Goal: Task Accomplishment & Management: Manage account settings

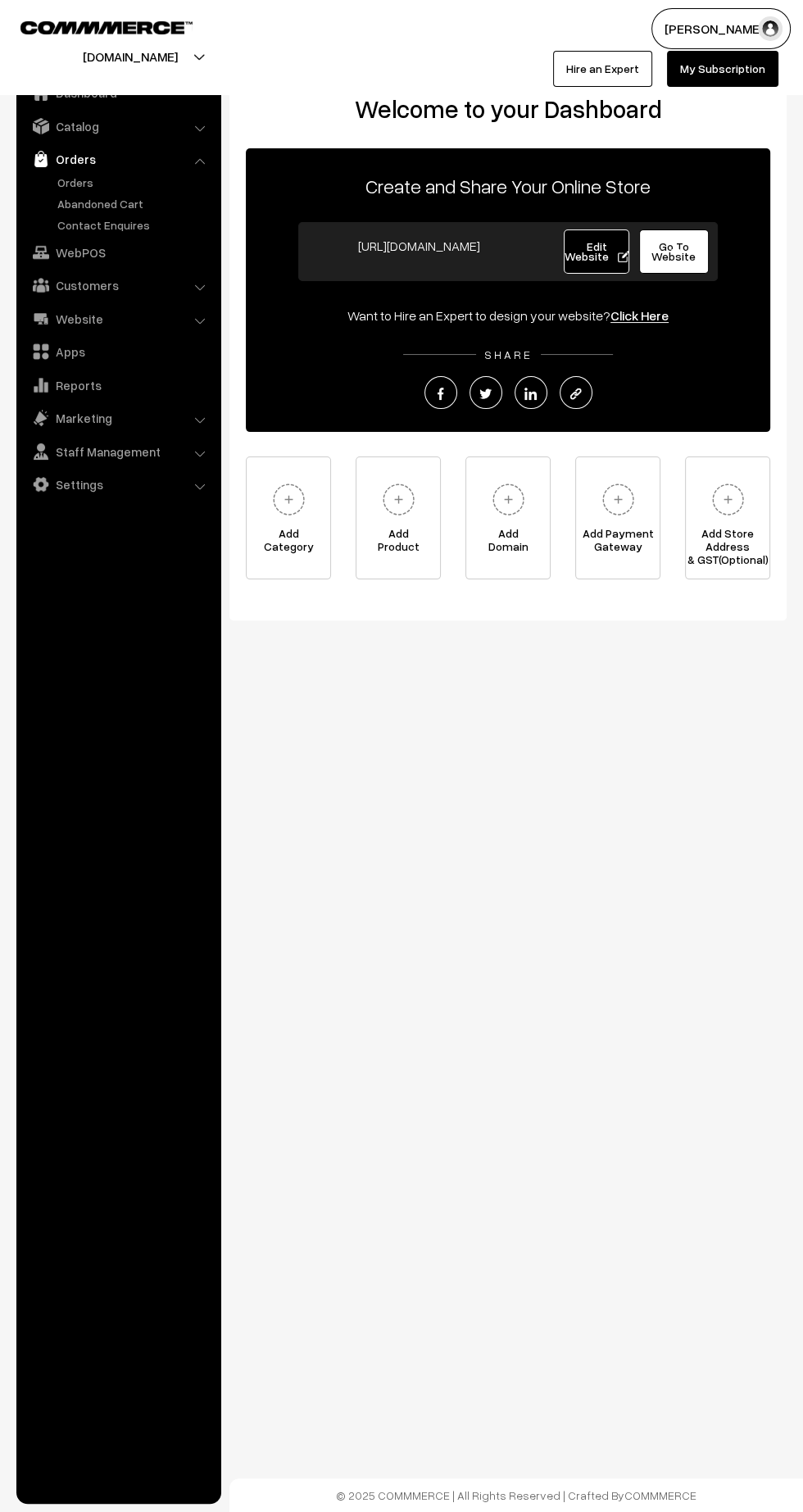
click at [65, 181] on link "Orders" at bounding box center [134, 182] width 162 height 17
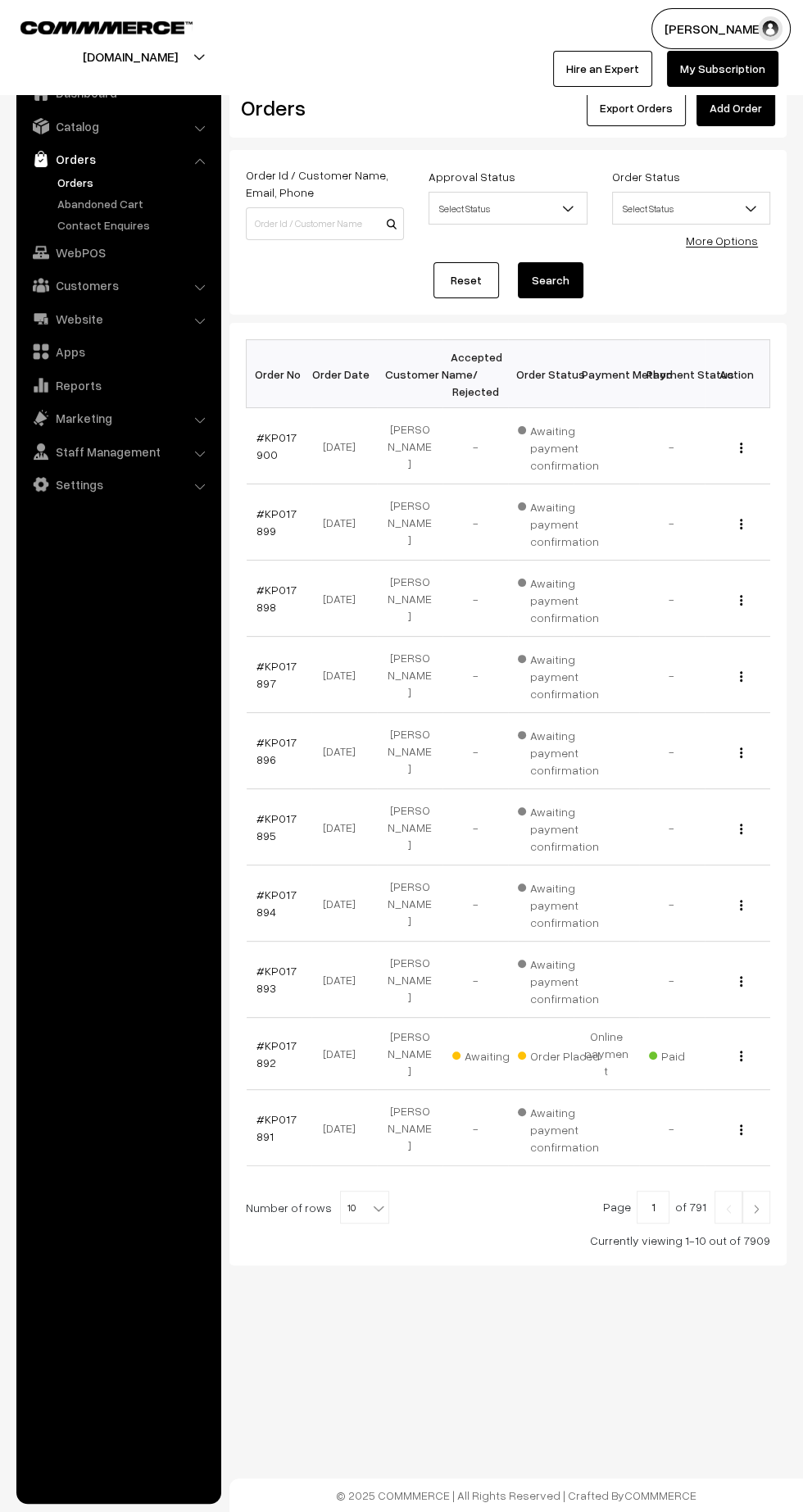
click at [758, 1204] on img at bounding box center [756, 1208] width 14 height 10
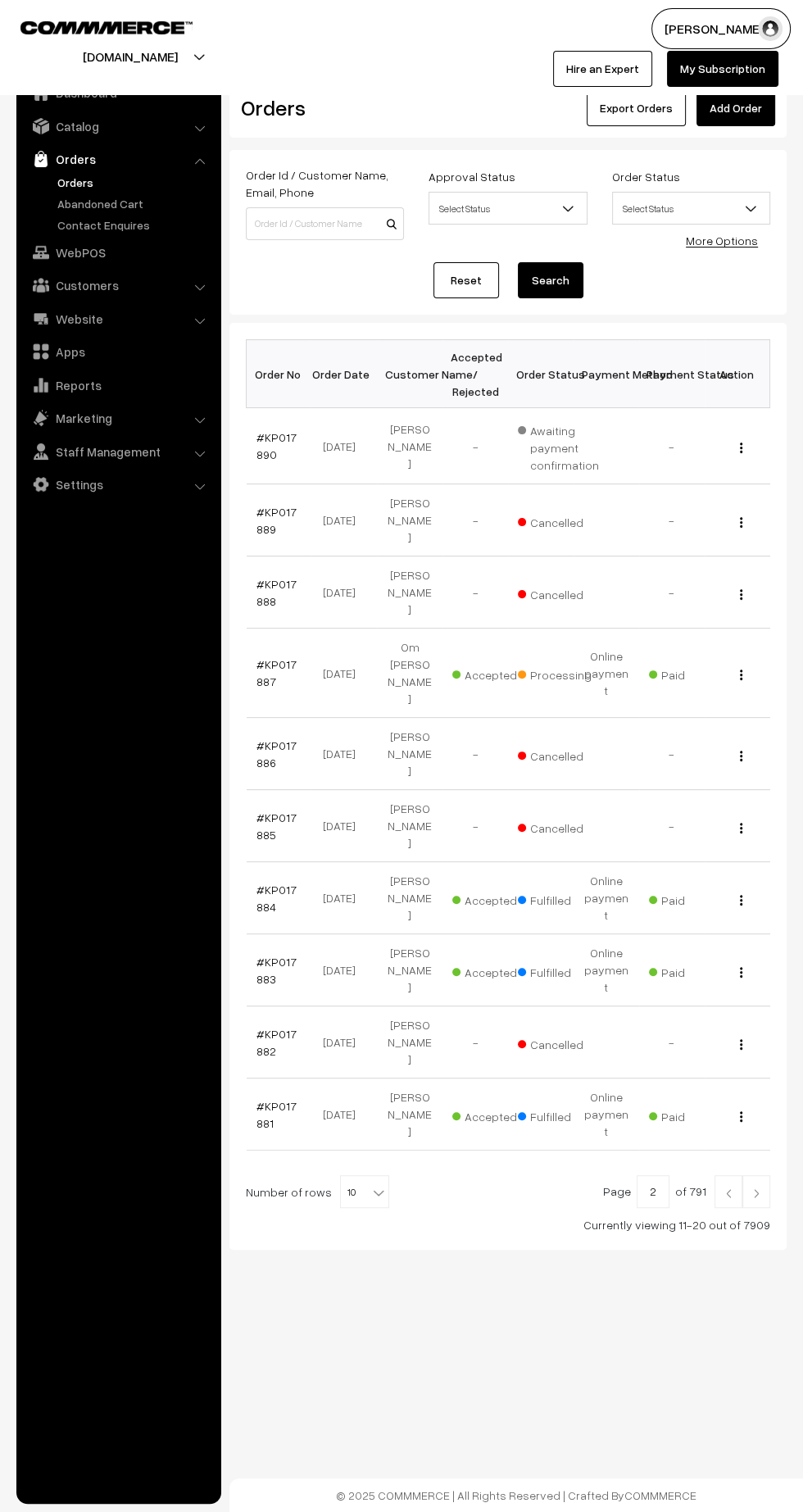
click at [729, 1188] on img at bounding box center [729, 1193] width 14 height 10
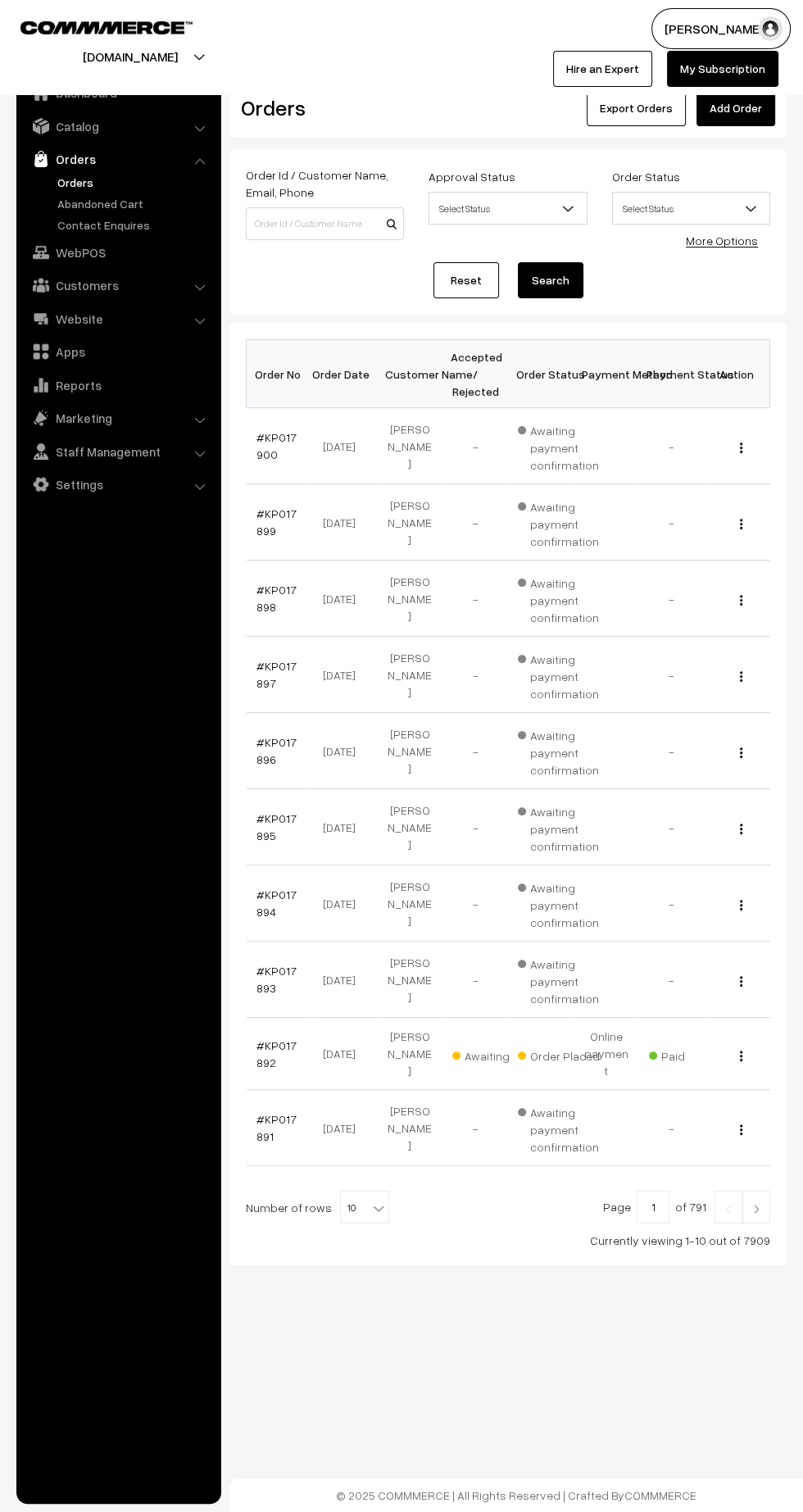
click at [261, 1049] on link "#KP017892" at bounding box center [276, 1053] width 40 height 31
click at [261, 452] on link "#KP017900" at bounding box center [276, 446] width 40 height 31
click at [261, 528] on link "#KP017899" at bounding box center [276, 522] width 40 height 31
click at [261, 604] on link "#KP017898" at bounding box center [276, 598] width 40 height 31
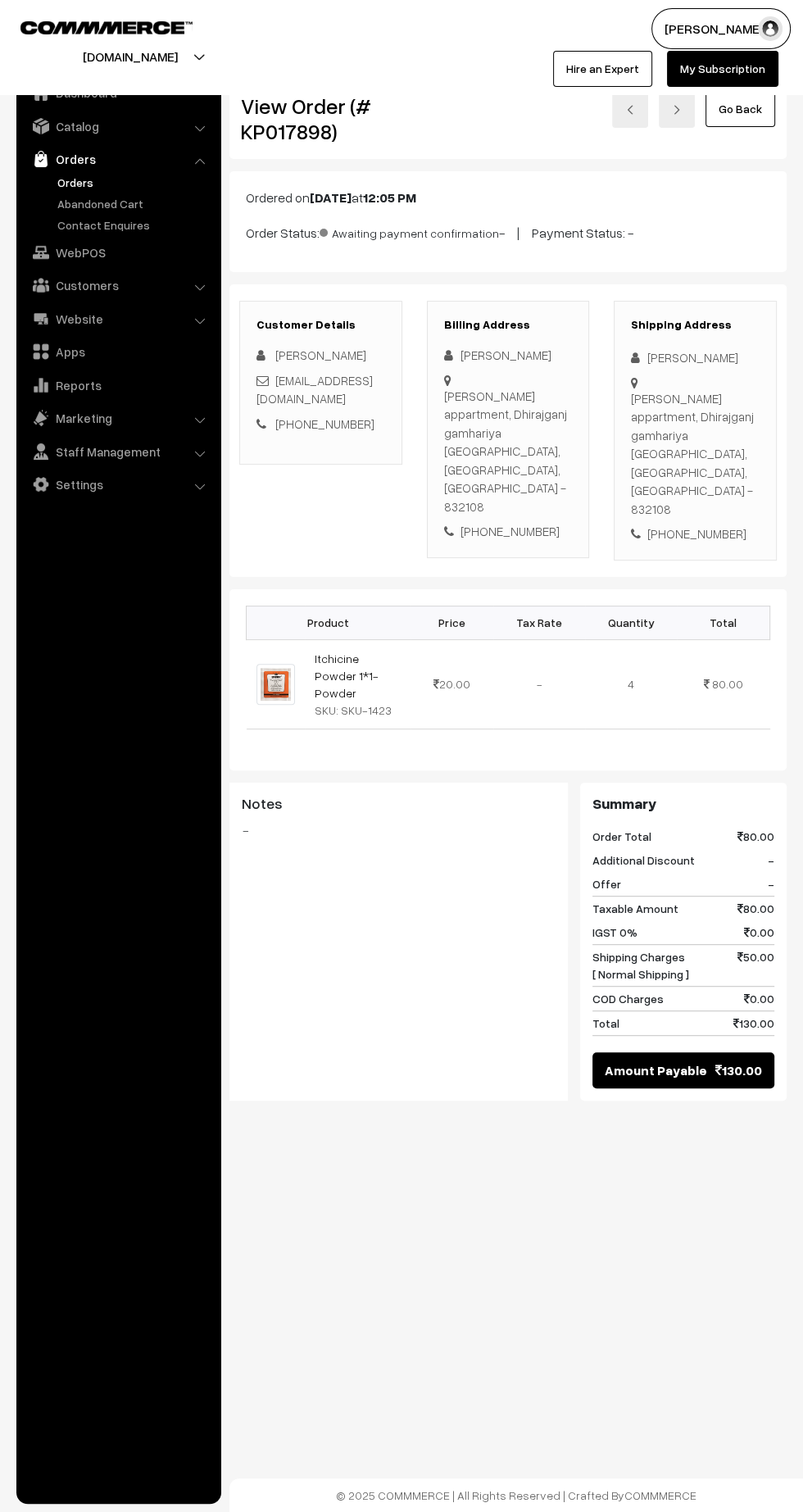
click at [82, 181] on link "Orders" at bounding box center [134, 182] width 162 height 17
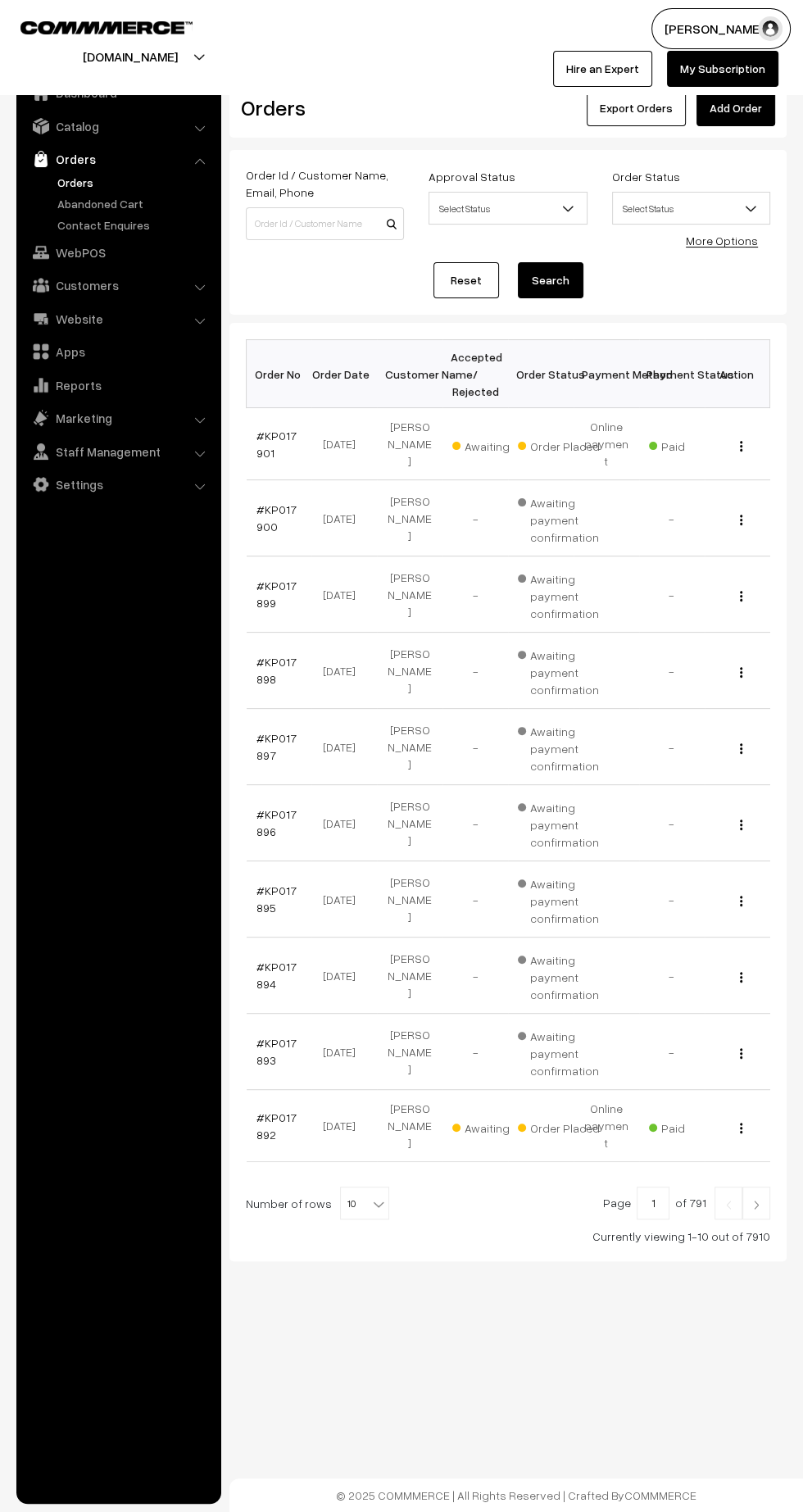
click at [261, 440] on link "#KP017901" at bounding box center [276, 444] width 40 height 31
